Goal: Navigation & Orientation: Find specific page/section

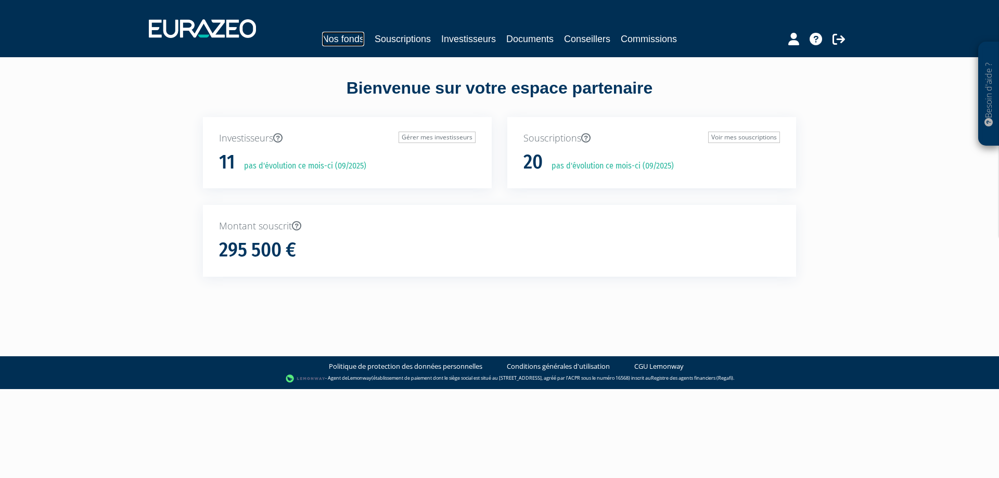
click at [347, 38] on link "Nos fonds" at bounding box center [343, 39] width 42 height 15
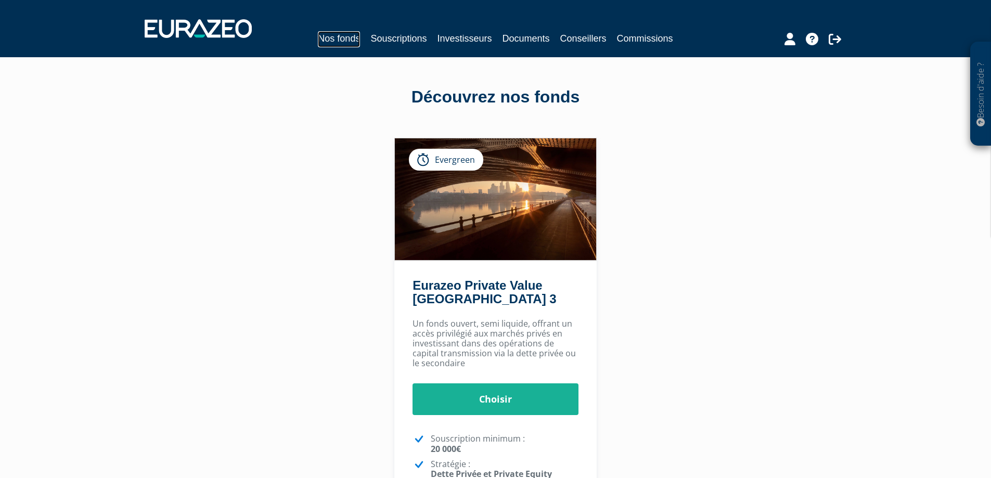
click at [353, 36] on link "Nos fonds" at bounding box center [339, 39] width 42 height 16
